Goal: Information Seeking & Learning: Learn about a topic

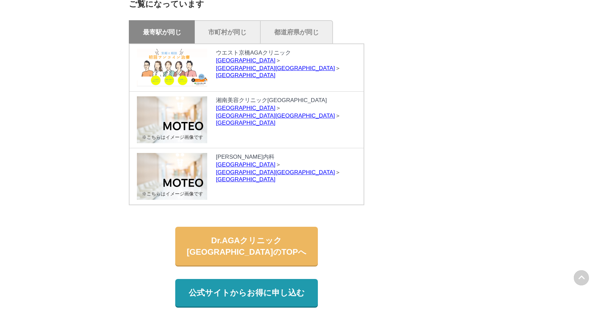
scroll to position [2988, 0]
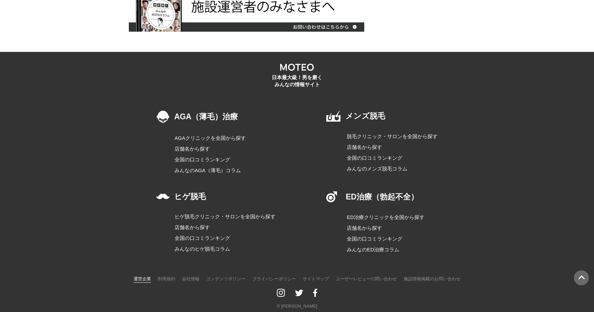
click at [146, 274] on link "運営企業" at bounding box center [143, 278] width 18 height 8
click at [231, 134] on link "AGAクリニックを全国から探す" at bounding box center [221, 138] width 93 height 8
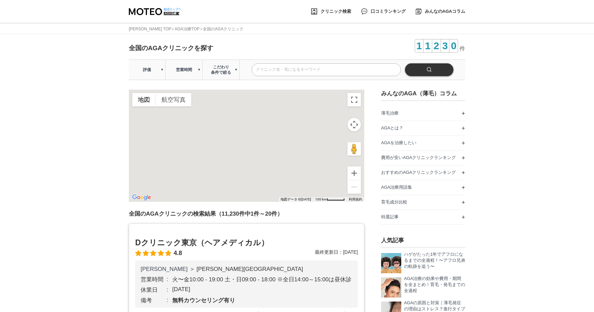
click at [161, 77] on p "評価" at bounding box center [147, 70] width 36 height 20
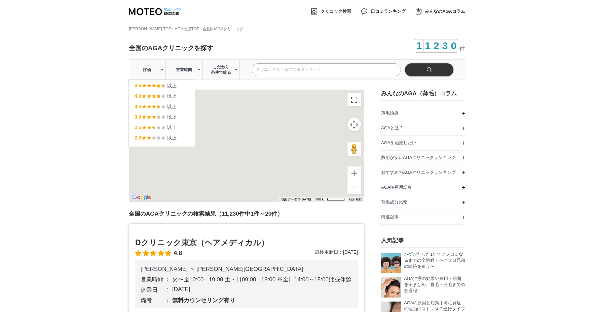
click at [185, 72] on span "営業時間" at bounding box center [184, 69] width 36 height 5
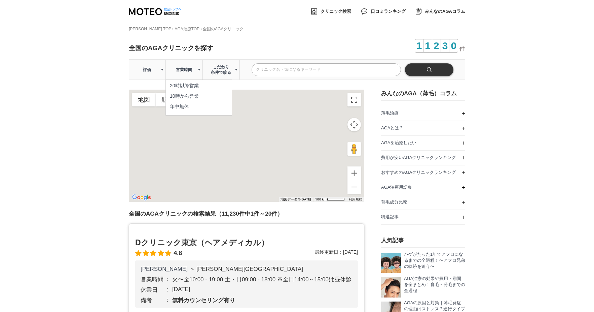
click at [154, 12] on img at bounding box center [154, 11] width 51 height 7
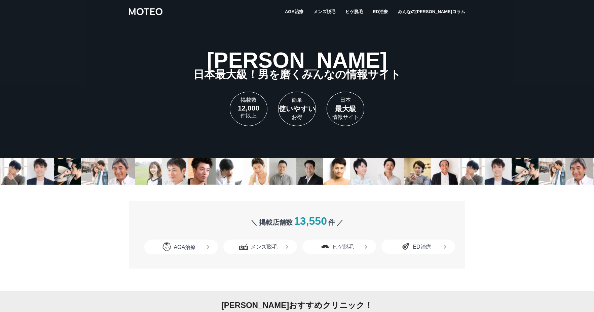
scroll to position [212, 0]
